Goal: Complete application form

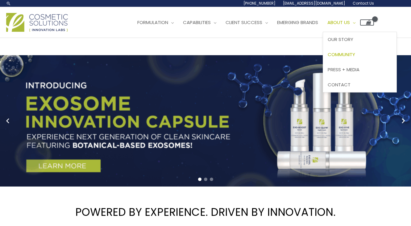
click at [352, 55] on span "Community" at bounding box center [340, 54] width 27 height 6
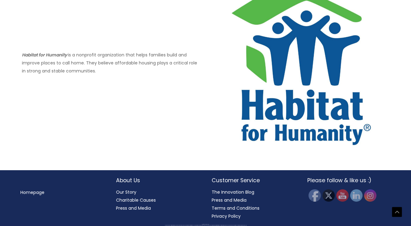
scroll to position [443, 0]
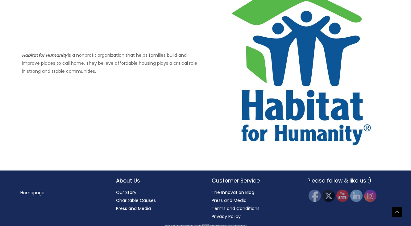
click at [128, 180] on h2 "About Us" at bounding box center [157, 181] width 83 height 8
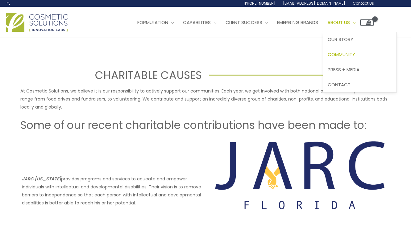
scroll to position [0, 0]
click at [275, 2] on span "[PHONE_NUMBER]" at bounding box center [259, 3] width 32 height 5
click at [355, 22] on span "Site Navigation" at bounding box center [353, 22] width 6 height 6
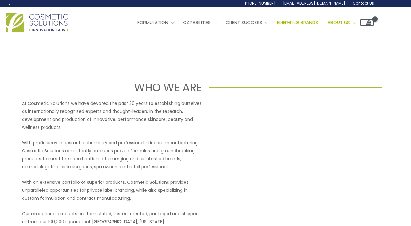
click at [318, 22] on span "Emerging Brands" at bounding box center [297, 22] width 41 height 6
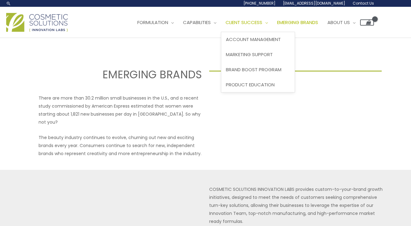
select select
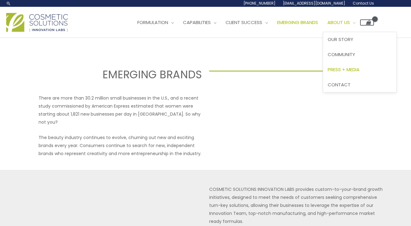
click at [357, 70] on span "Press + Media" at bounding box center [343, 69] width 32 height 6
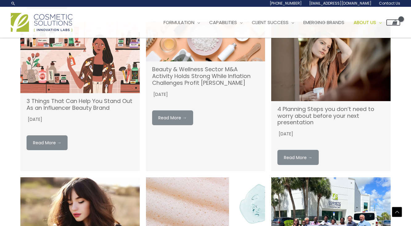
scroll to position [353, 0]
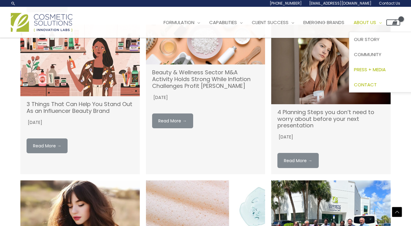
click at [377, 83] on span "Contact" at bounding box center [365, 84] width 23 height 6
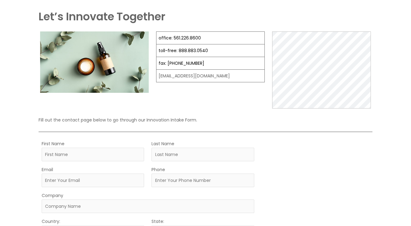
scroll to position [50, 0]
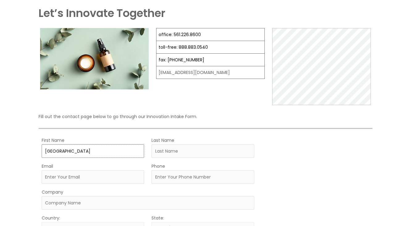
type input "Lucca"
type input "pilli"
type input "p"
type input "support@bangedupco.com"
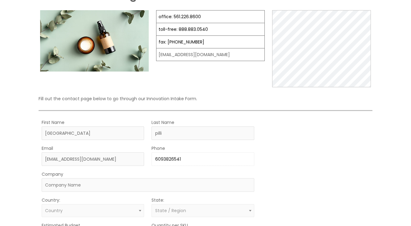
scroll to position [69, 0]
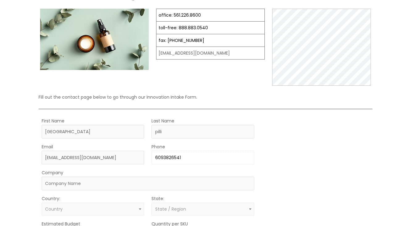
type input "6093826541"
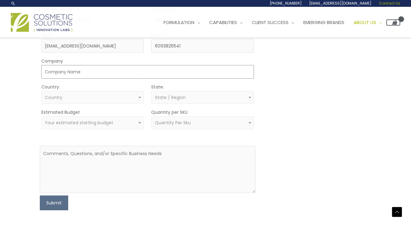
scroll to position [175, 0]
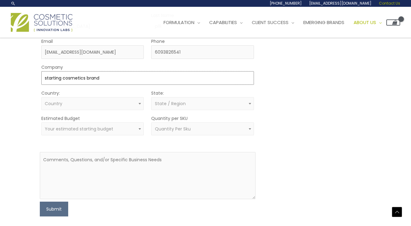
click at [43, 79] on input "starting cosmetics brand" at bounding box center [147, 78] width 212 height 14
type input "process of starting cosmetics brand"
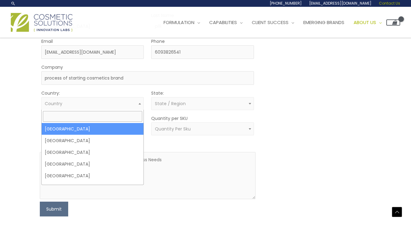
click at [59, 102] on span "Country" at bounding box center [54, 104] width 18 height 6
select select "United States"
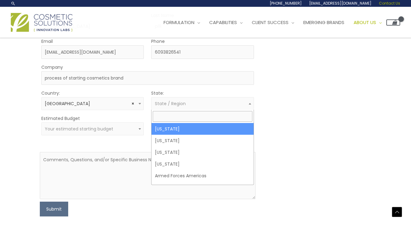
click at [160, 102] on span "State / Region" at bounding box center [170, 104] width 31 height 6
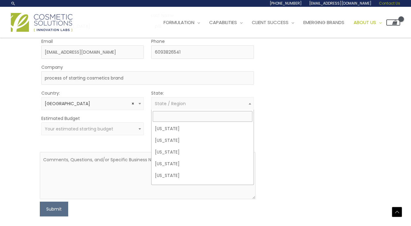
scroll to position [397, 0]
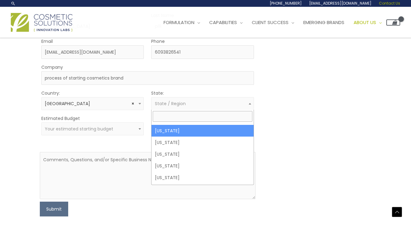
select select "New Jersey"
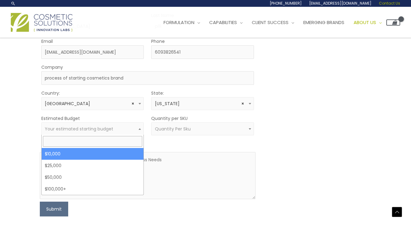
click at [86, 129] on span "Your estimated starting budget" at bounding box center [79, 129] width 68 height 6
select select "10000"
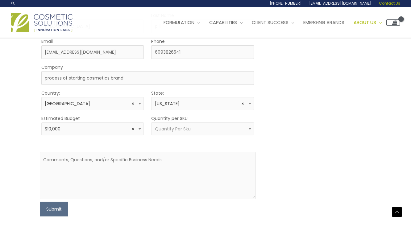
click at [179, 127] on span "Quantity Per Sku" at bounding box center [173, 129] width 36 height 6
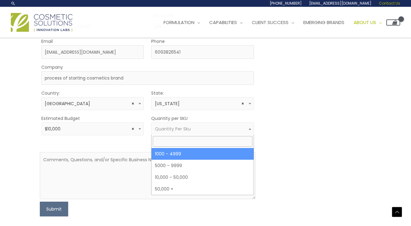
select select "10"
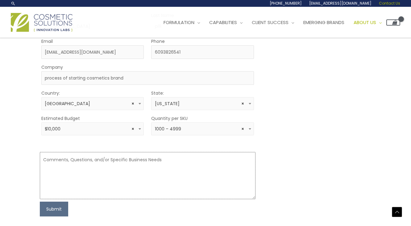
click at [131, 163] on textarea at bounding box center [148, 175] width 216 height 47
click at [91, 166] on textarea "Could you please provide your typical lead times for both samples and full prod…" at bounding box center [148, 175] width 216 height 47
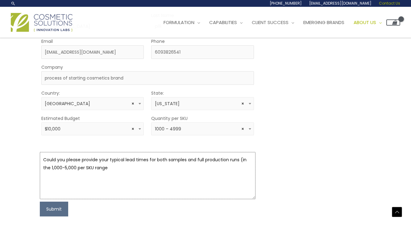
click at [113, 167] on textarea "Could you please provide your typical lead times for both samples and full prod…" at bounding box center [148, 175] width 216 height 47
click at [110, 167] on textarea "Could you please provide your typical lead times for both samples and full prod…" at bounding box center [148, 175] width 216 height 47
click at [138, 168] on textarea "Could you please provide your typical lead times for both samples and full prod…" at bounding box center [148, 175] width 216 height 47
type textarea "Could you please provide your typical lead times for both samples and full prod…"
drag, startPoint x: 212, startPoint y: 168, endPoint x: 7, endPoint y: 155, distance: 204.9
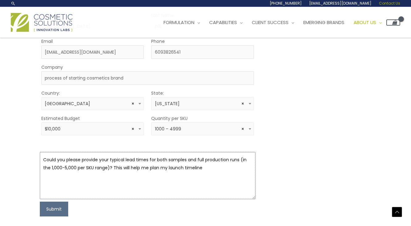
click at [7, 155] on div "Let’s Innovate Together office: 561.226.8600 toll-free: 888.883.0540 fax: 561.2…" at bounding box center [205, 50] width 411 height 375
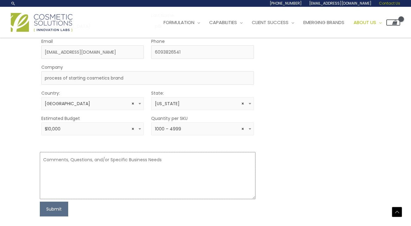
paste textarea "Hello! I’m interested in learning more about your capabilities and wanted to as…"
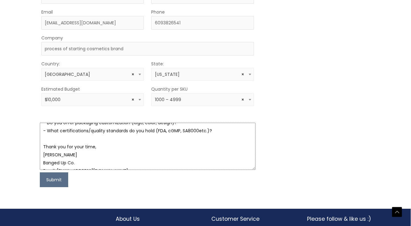
scroll to position [61, 0]
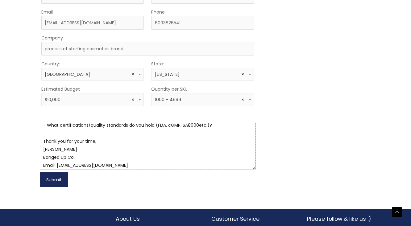
type textarea "Hello! I’m interested in learning more about your capabilities and wanted to as…"
click at [57, 179] on button "Submit" at bounding box center [54, 179] width 28 height 15
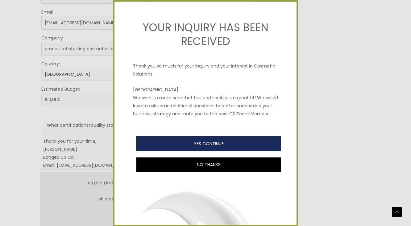
click at [194, 142] on button "YES CONTINUE" at bounding box center [208, 143] width 145 height 15
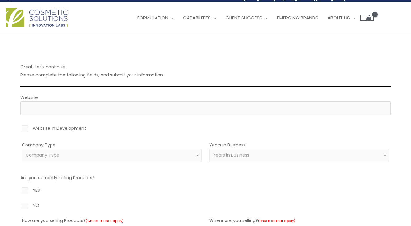
scroll to position [4, 0]
